Goal: Task Accomplishment & Management: Manage account settings

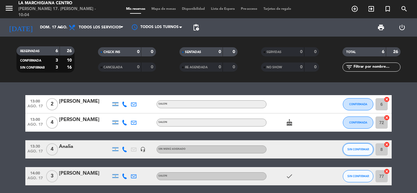
click at [353, 152] on button "SIN CONFIRMAR" at bounding box center [358, 150] width 31 height 12
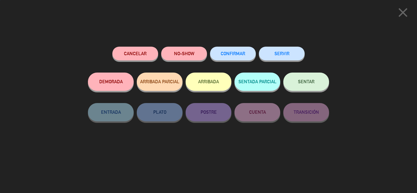
click at [239, 52] on button "CONFIRMAR" at bounding box center [233, 54] width 46 height 14
click at [228, 56] on button "CONFIRMAR" at bounding box center [233, 54] width 46 height 14
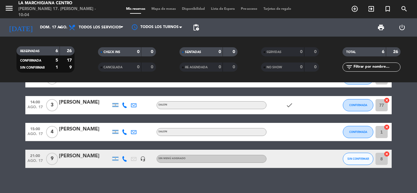
scroll to position [77, 0]
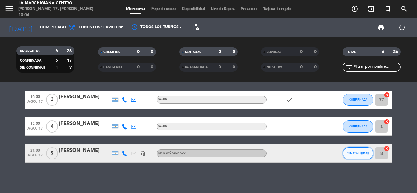
click at [358, 155] on button "SIN CONFIRMAR" at bounding box center [358, 153] width 31 height 12
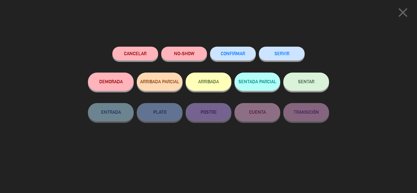
click at [220, 55] on button "CONFIRMAR" at bounding box center [233, 54] width 46 height 14
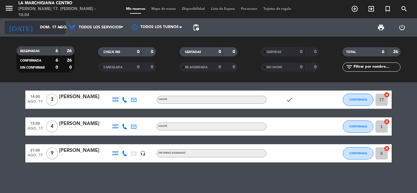
click at [61, 26] on icon "arrow_drop_down" at bounding box center [60, 27] width 7 height 7
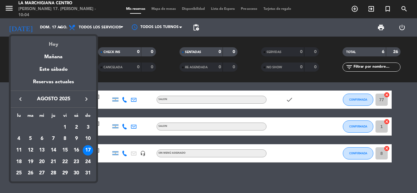
click at [54, 43] on div "Hoy" at bounding box center [53, 42] width 85 height 13
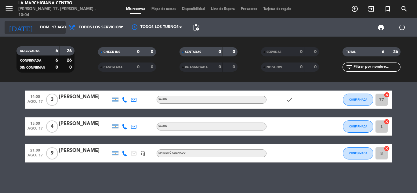
click at [61, 27] on icon "arrow_drop_down" at bounding box center [60, 27] width 7 height 7
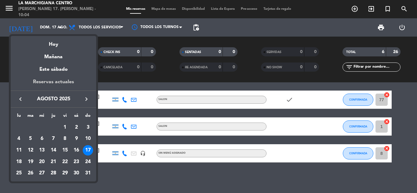
click at [51, 80] on div "Reservas actuales" at bounding box center [53, 84] width 85 height 13
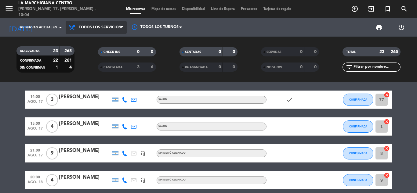
click at [121, 27] on icon at bounding box center [121, 27] width 3 height 5
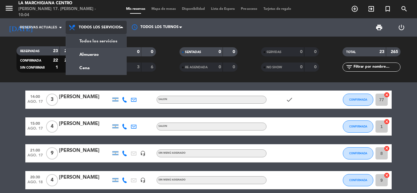
click at [102, 38] on div "menu La Marchigiana Centro [PERSON_NAME] 17. [PERSON_NAME] - 10:04 Mis reservas…" at bounding box center [208, 41] width 417 height 82
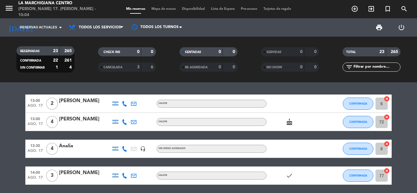
scroll to position [0, 0]
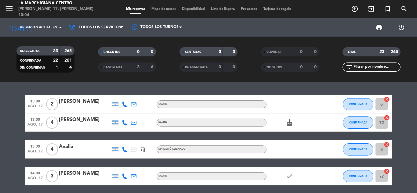
click at [292, 123] on icon "cake" at bounding box center [289, 122] width 7 height 7
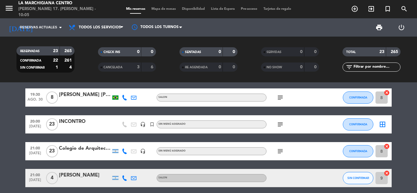
scroll to position [427, 0]
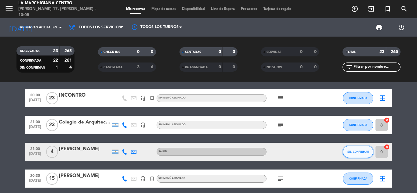
click at [354, 151] on span "SIN CONFIRMAR" at bounding box center [358, 151] width 22 height 3
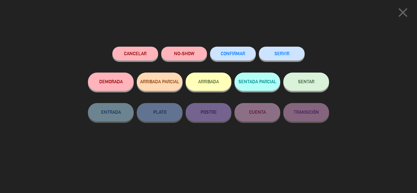
click at [240, 52] on span "CONFIRMAR" at bounding box center [233, 53] width 24 height 5
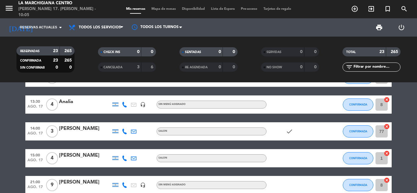
scroll to position [0, 0]
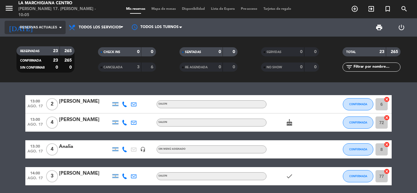
click at [61, 27] on icon "arrow_drop_down" at bounding box center [60, 27] width 7 height 7
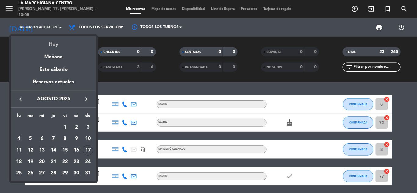
click at [52, 40] on div "Hoy" at bounding box center [53, 42] width 85 height 13
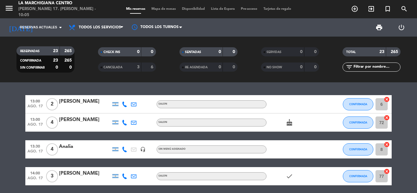
type input "dom. 17 ago."
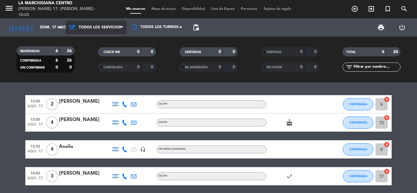
click at [121, 26] on icon at bounding box center [121, 27] width 3 height 5
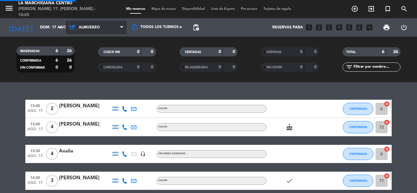
click at [84, 54] on div "menu La Marchigiana Centro [PERSON_NAME] 17. [PERSON_NAME] - 10:05 Mis reservas…" at bounding box center [208, 41] width 417 height 82
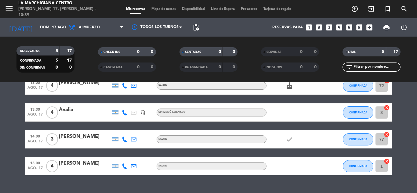
scroll to position [65, 0]
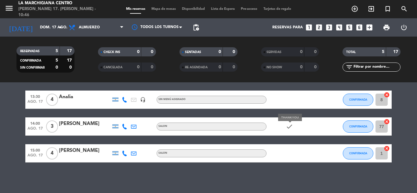
click at [290, 125] on icon "check" at bounding box center [289, 126] width 7 height 7
